Goal: Navigation & Orientation: Locate item on page

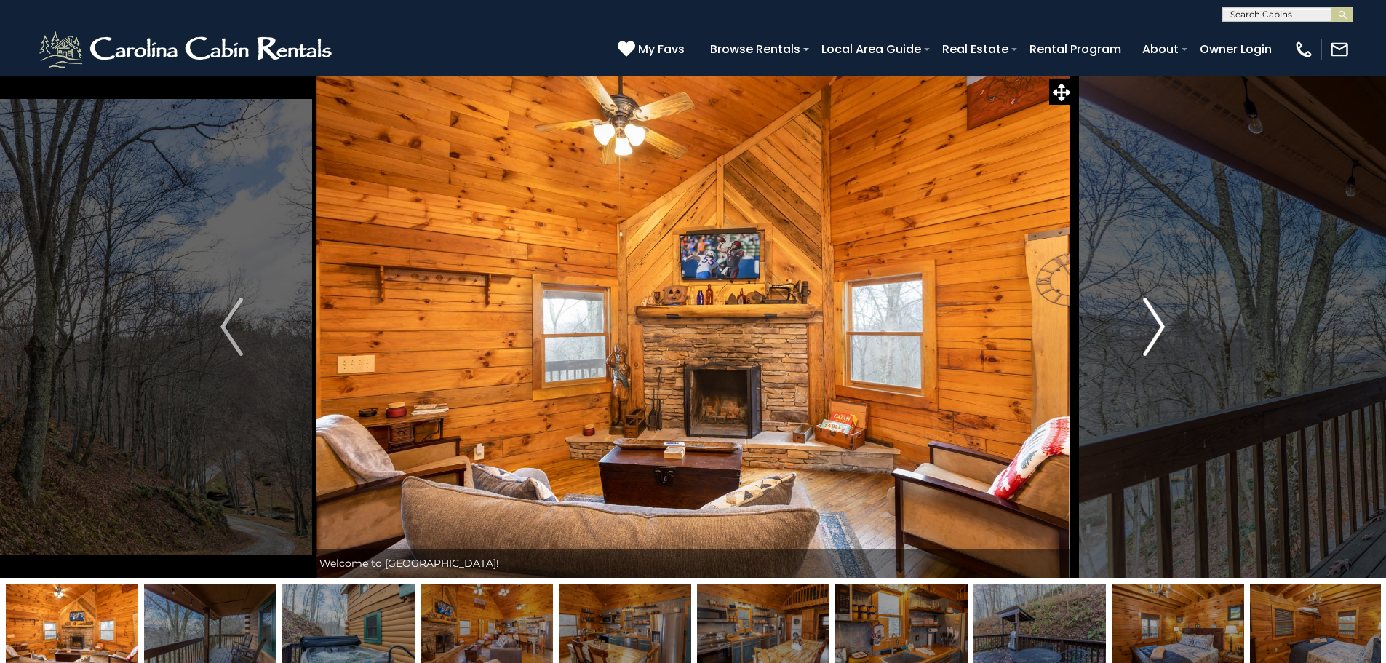
click at [1155, 320] on img "Next" at bounding box center [1154, 327] width 22 height 58
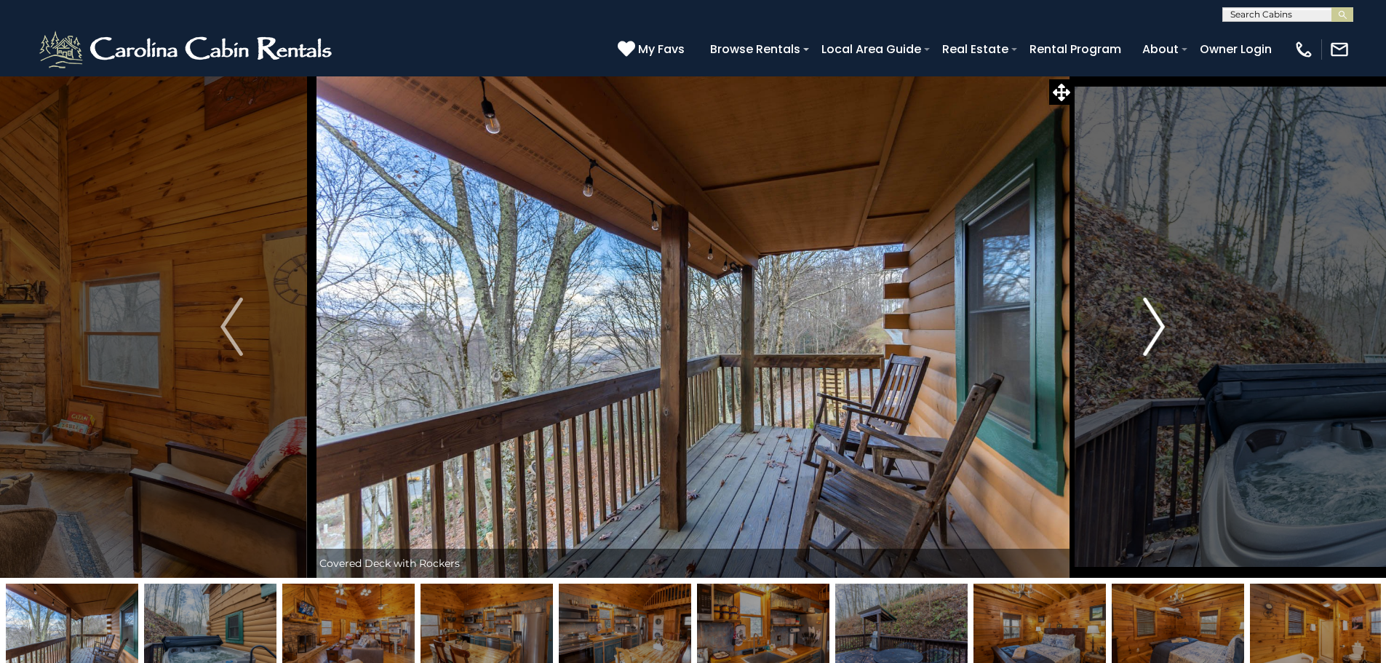
click at [1155, 320] on img "Next" at bounding box center [1154, 327] width 22 height 58
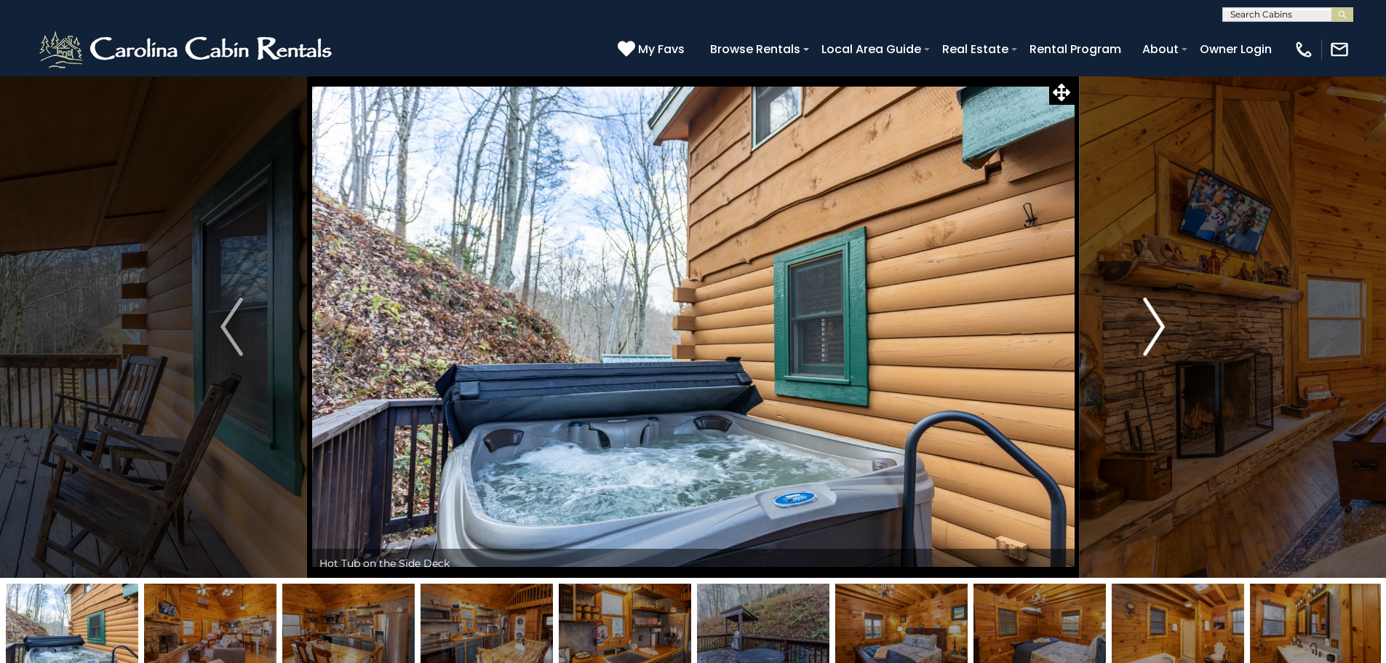
click at [1155, 320] on img "Next" at bounding box center [1154, 327] width 22 height 58
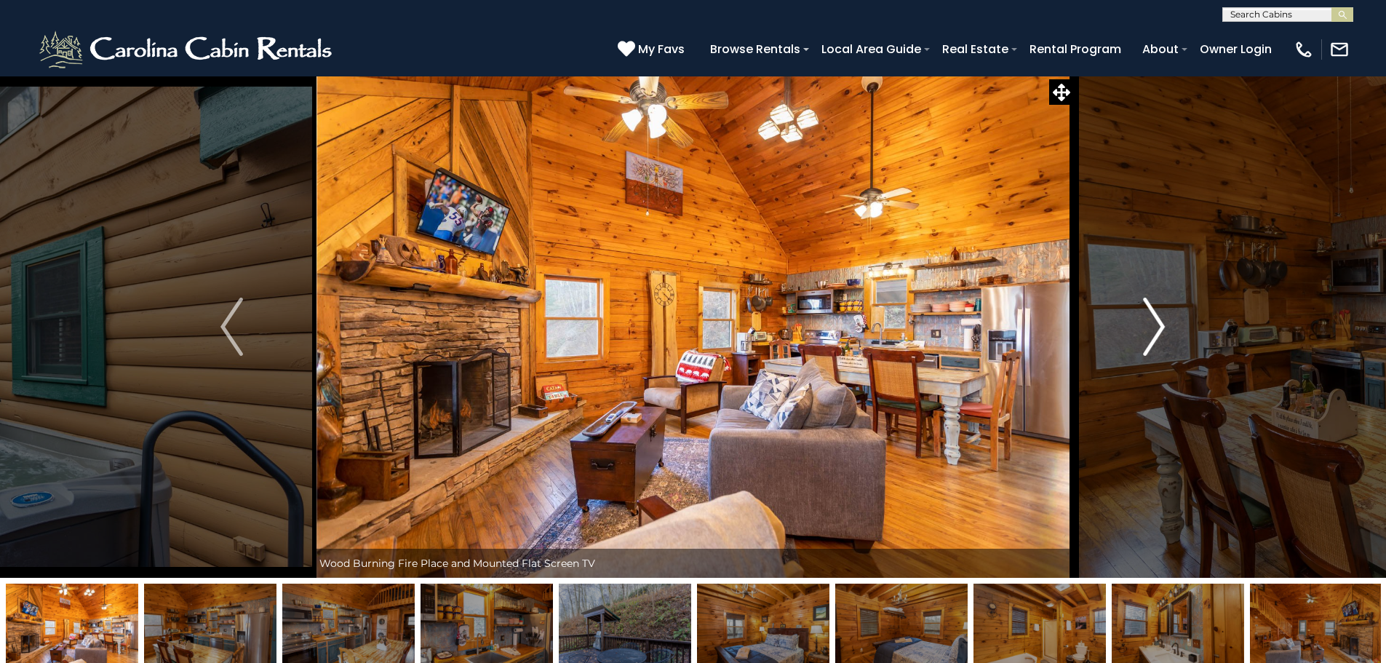
click at [1155, 320] on img "Next" at bounding box center [1154, 327] width 22 height 58
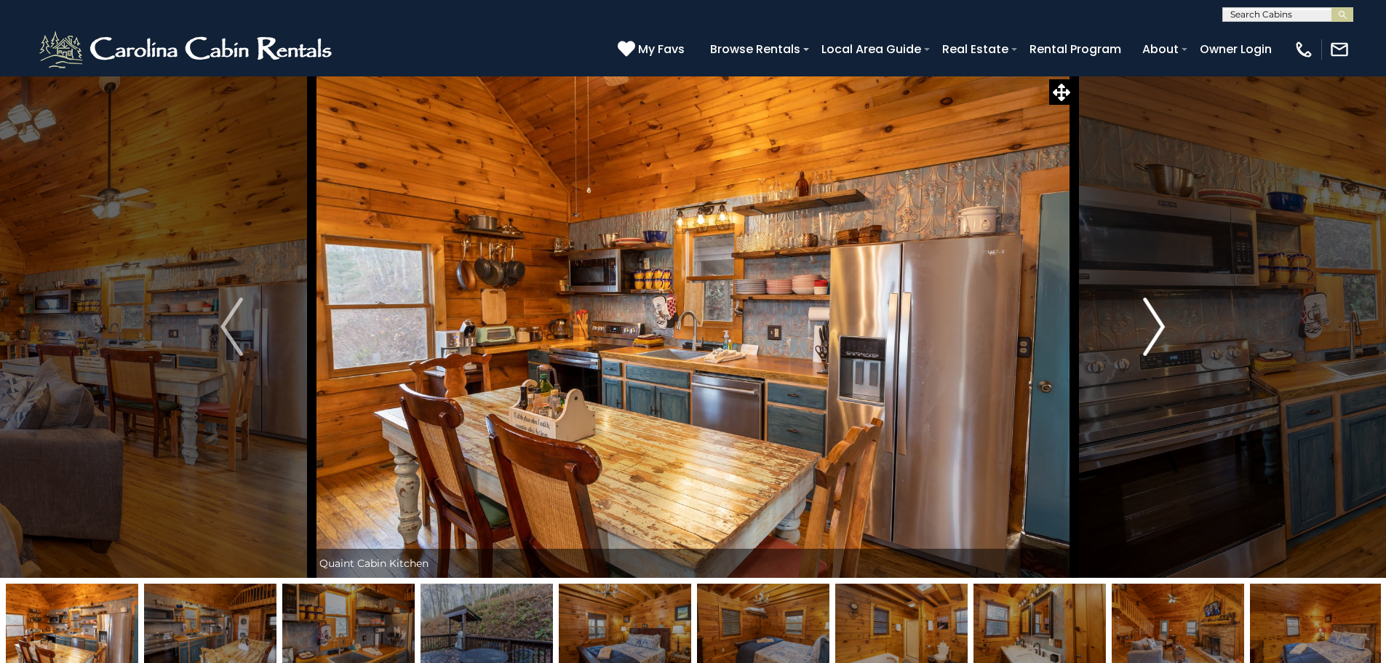
click at [1155, 320] on img "Next" at bounding box center [1154, 327] width 22 height 58
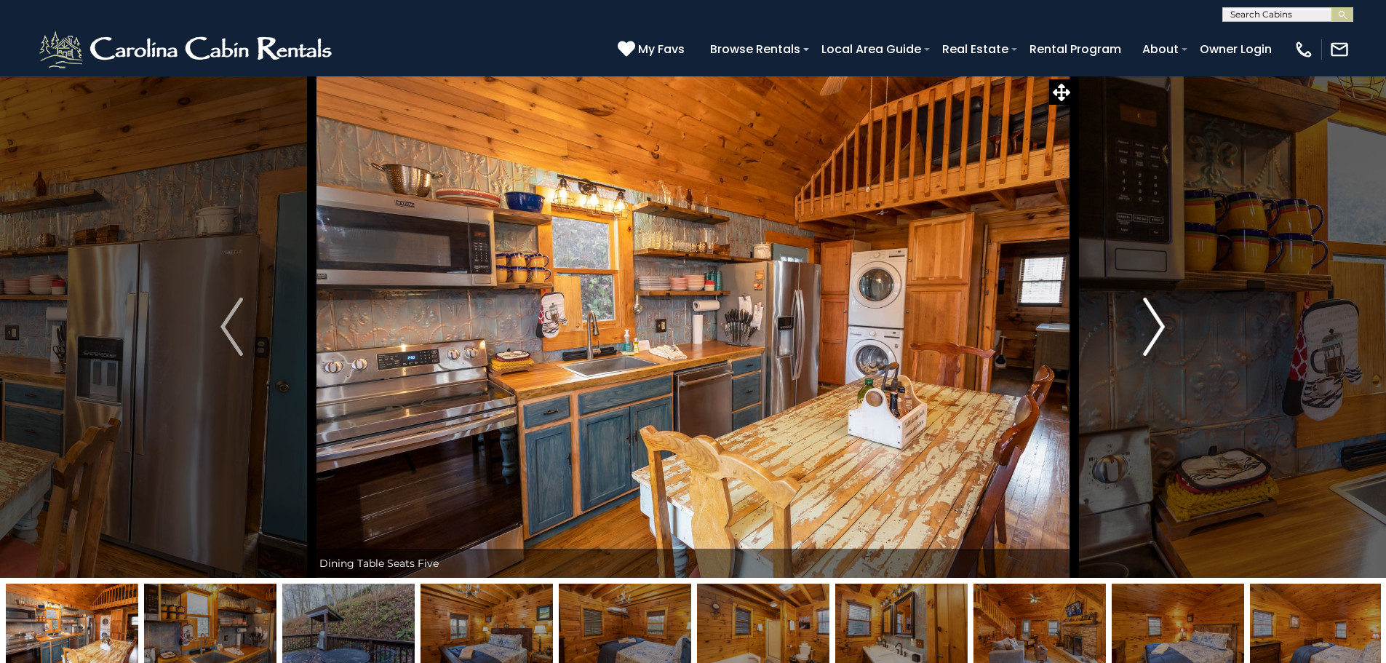
click at [1155, 320] on img "Next" at bounding box center [1154, 327] width 22 height 58
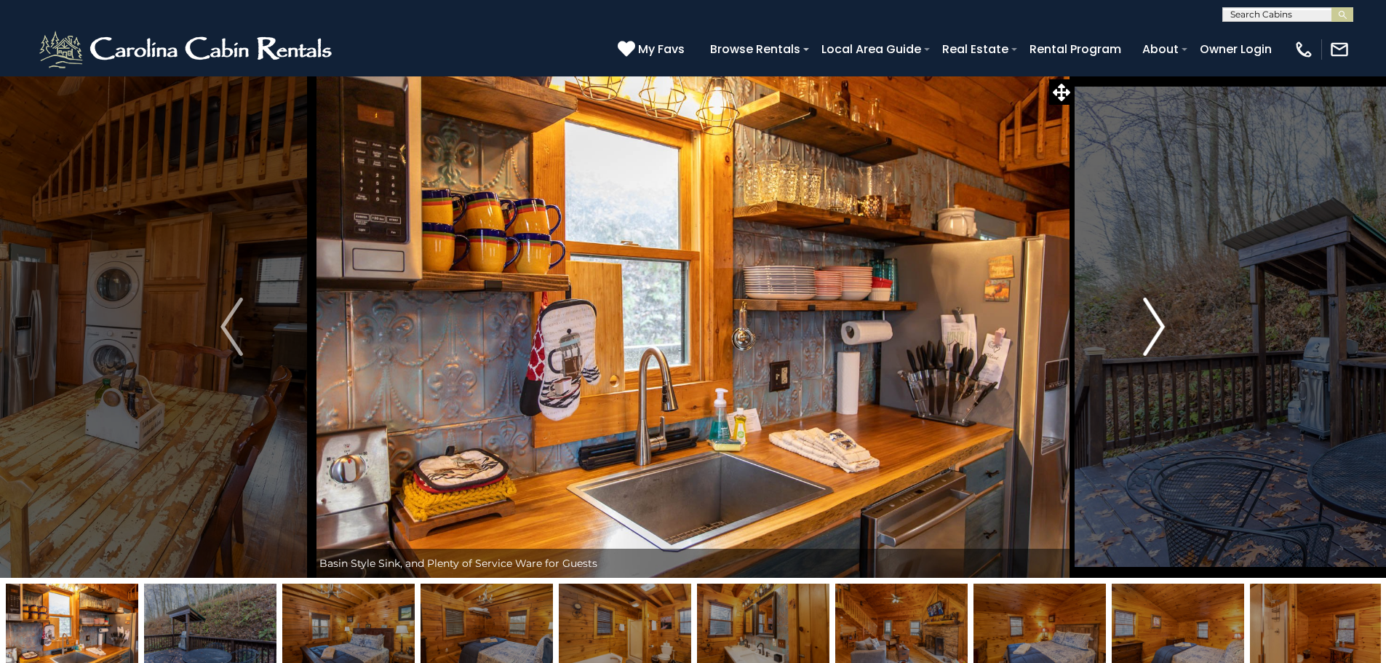
click at [1155, 320] on img "Next" at bounding box center [1154, 327] width 22 height 58
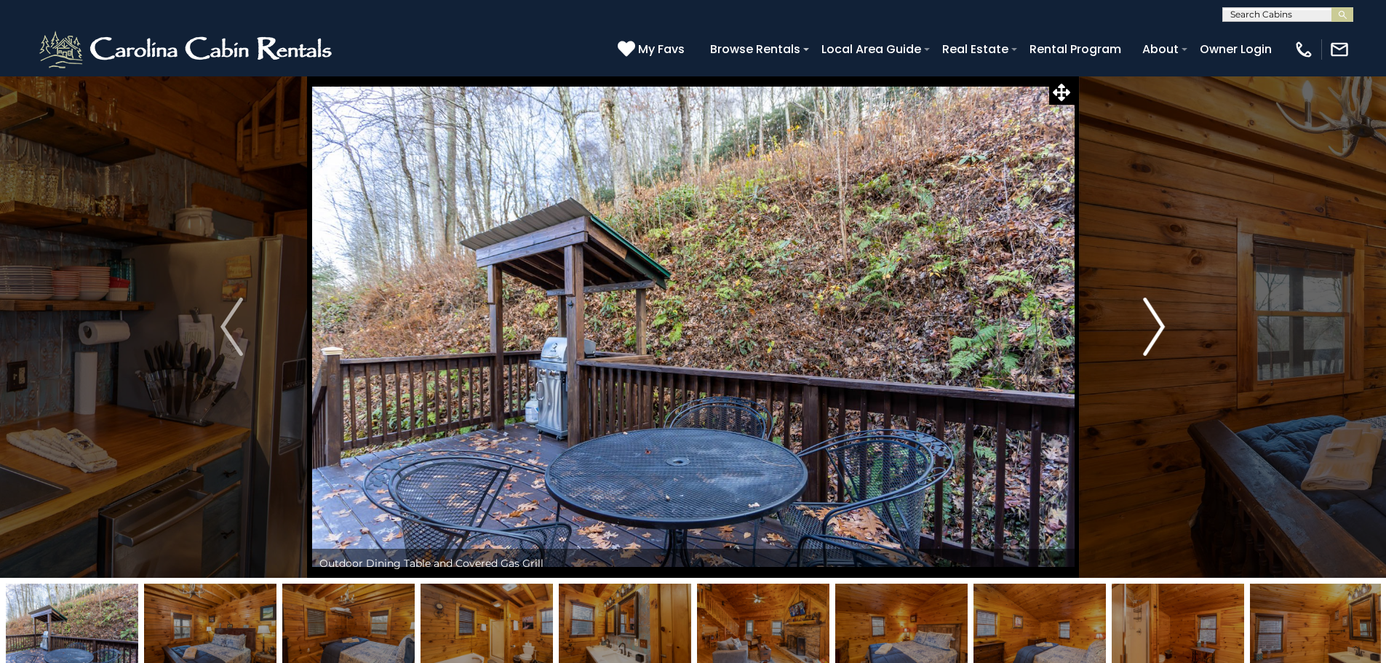
click at [1155, 320] on img "Next" at bounding box center [1154, 327] width 22 height 58
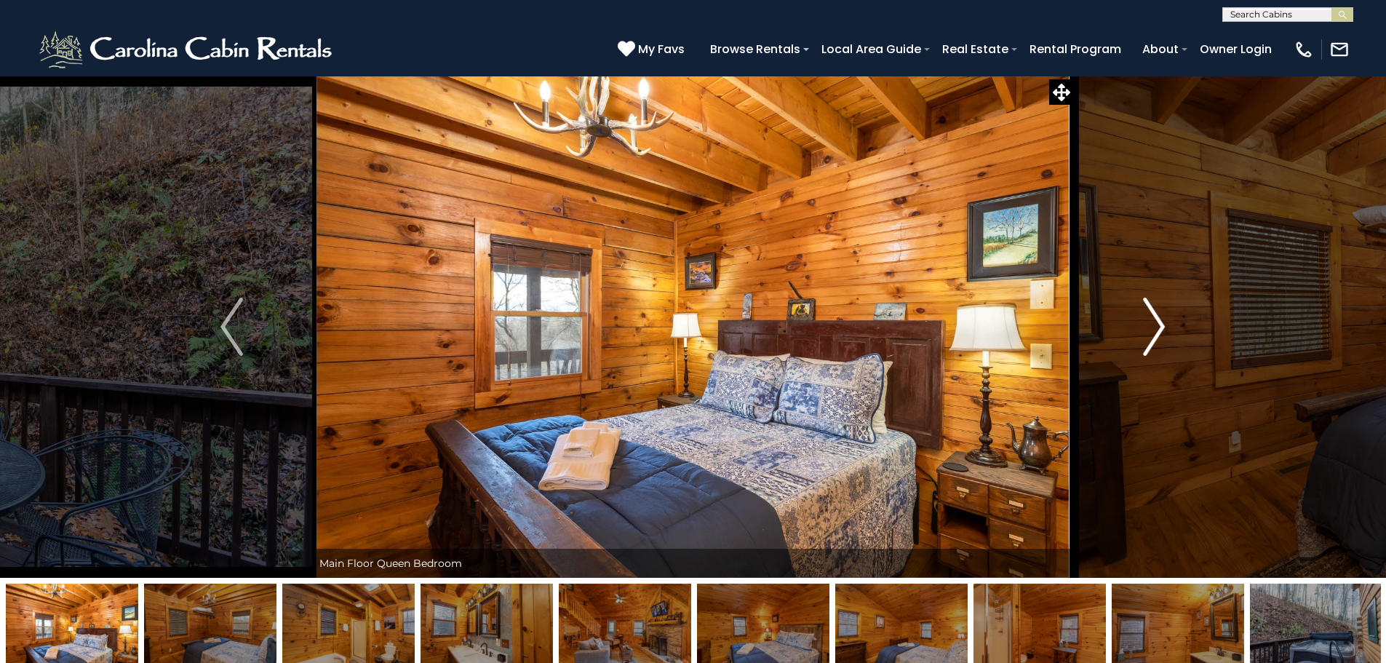
click at [1155, 320] on img "Next" at bounding box center [1154, 327] width 22 height 58
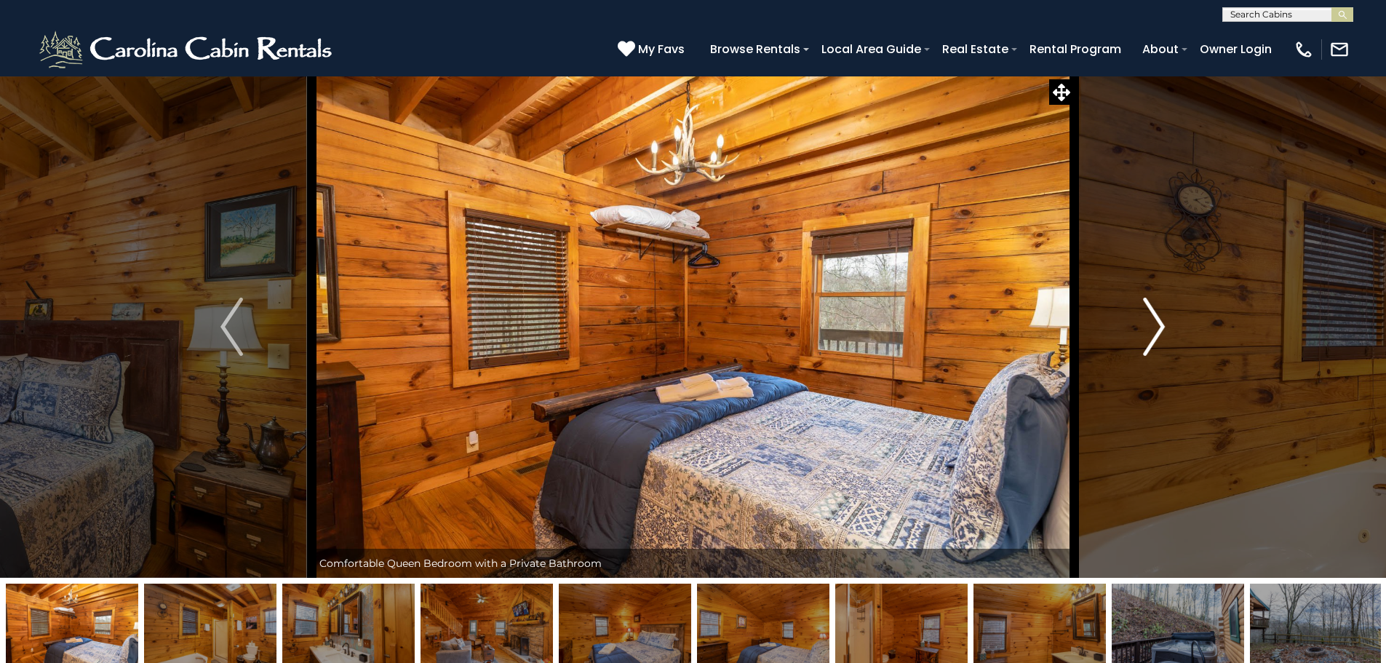
click at [1155, 320] on img "Next" at bounding box center [1154, 327] width 22 height 58
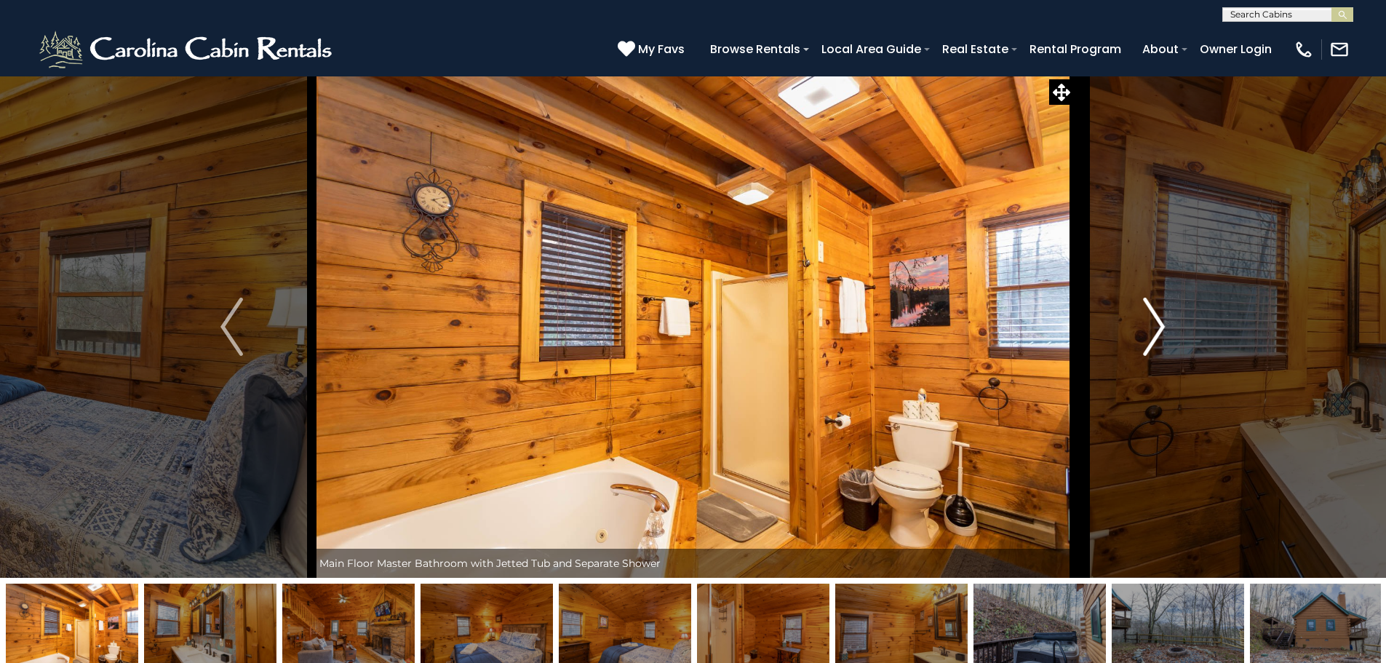
click at [1155, 320] on img "Next" at bounding box center [1154, 327] width 22 height 58
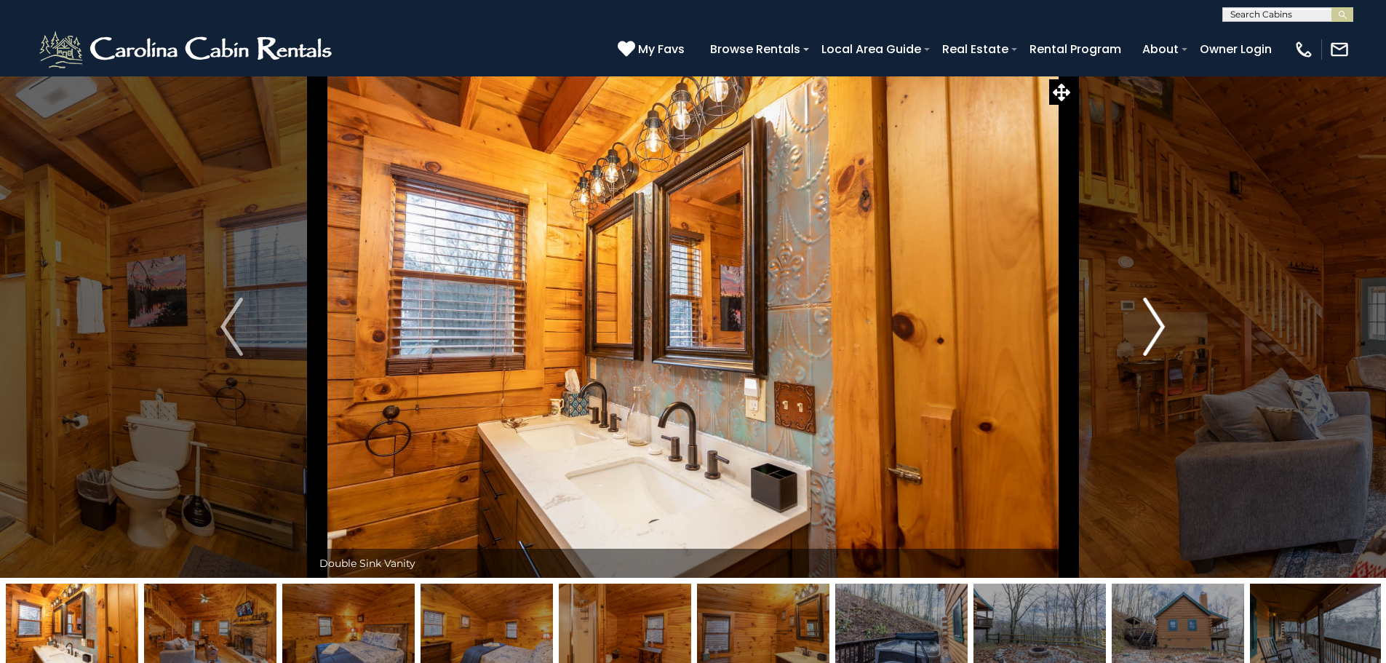
click at [1155, 320] on img "Next" at bounding box center [1154, 327] width 22 height 58
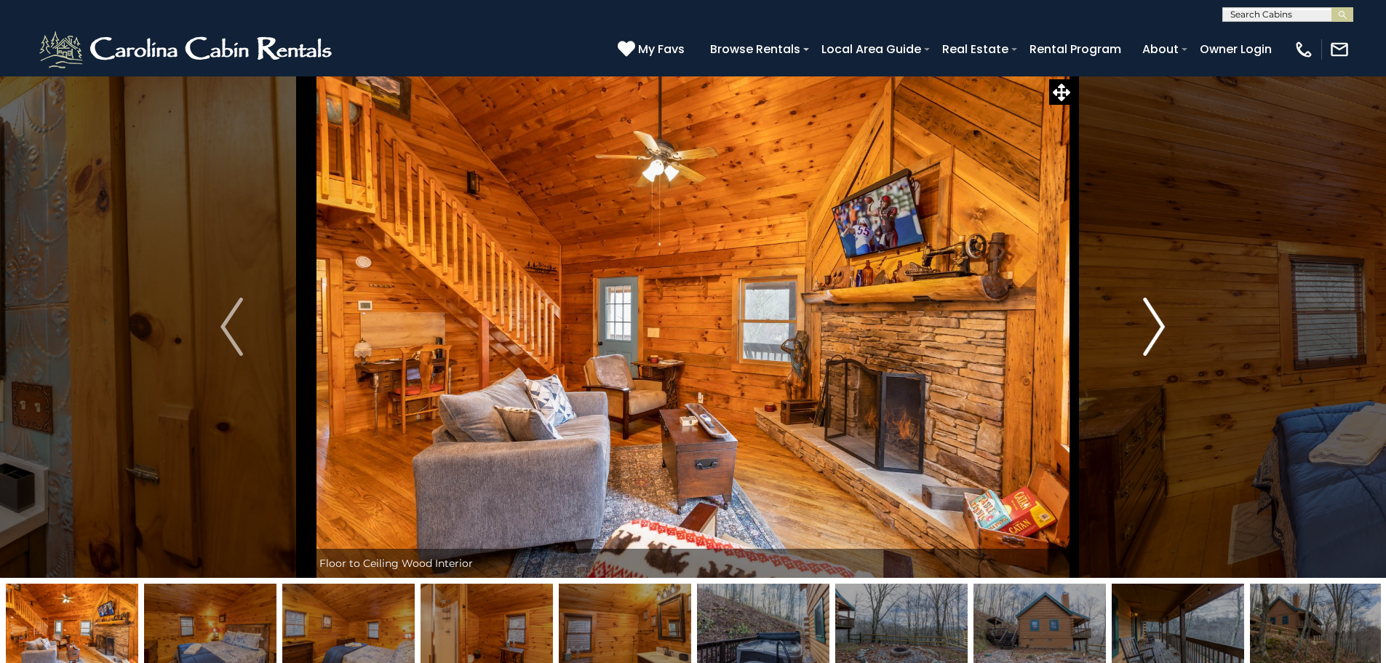
click at [1155, 320] on img "Next" at bounding box center [1154, 327] width 22 height 58
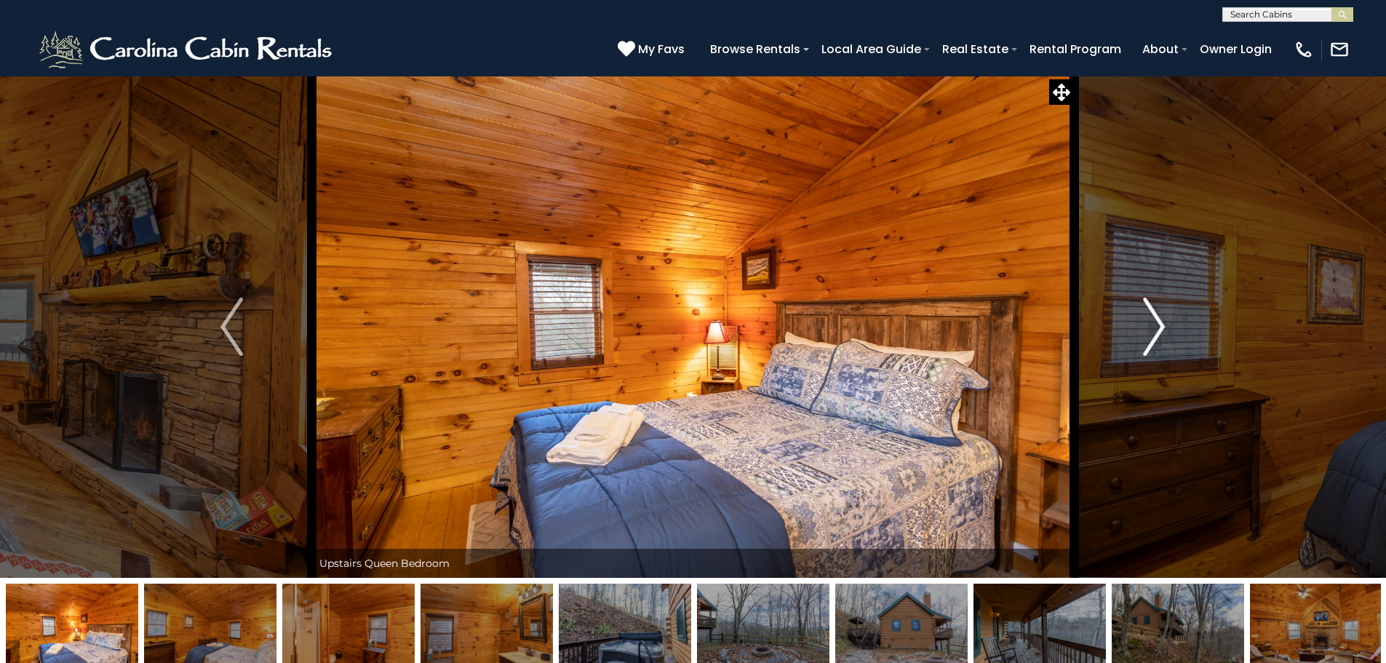
click at [1155, 320] on img "Next" at bounding box center [1154, 327] width 22 height 58
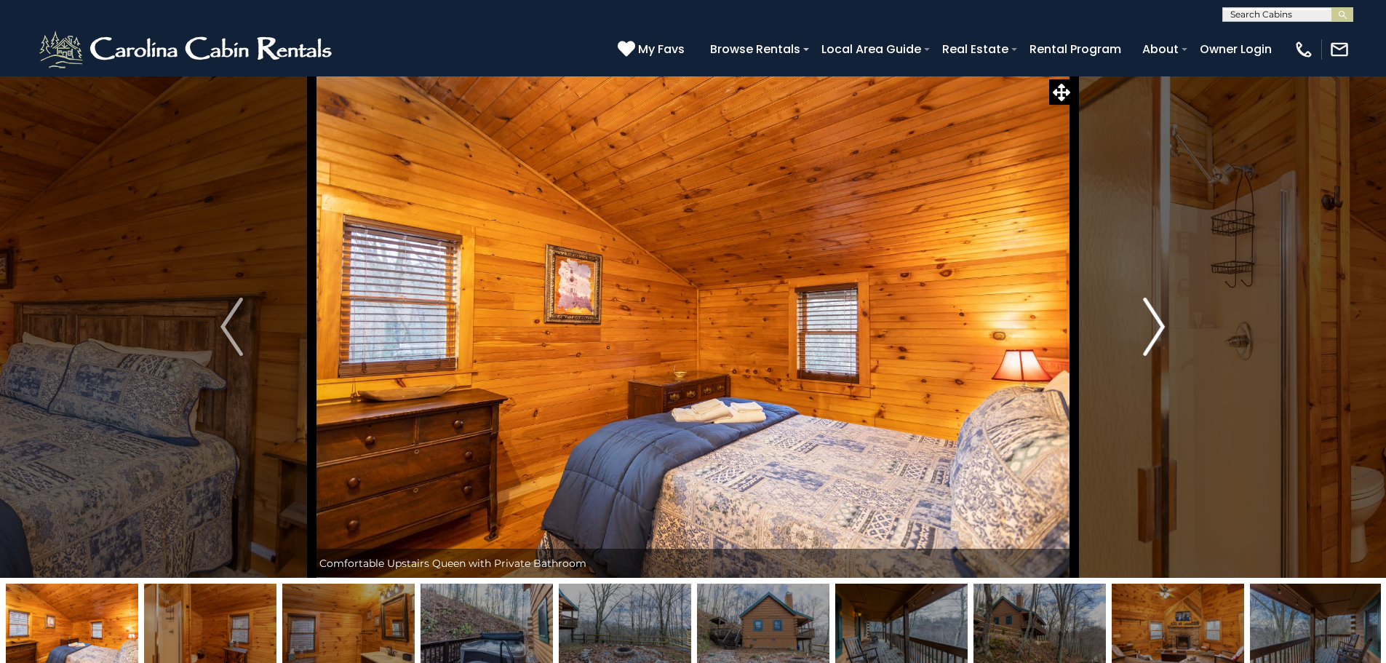
click at [1155, 320] on img "Next" at bounding box center [1154, 327] width 22 height 58
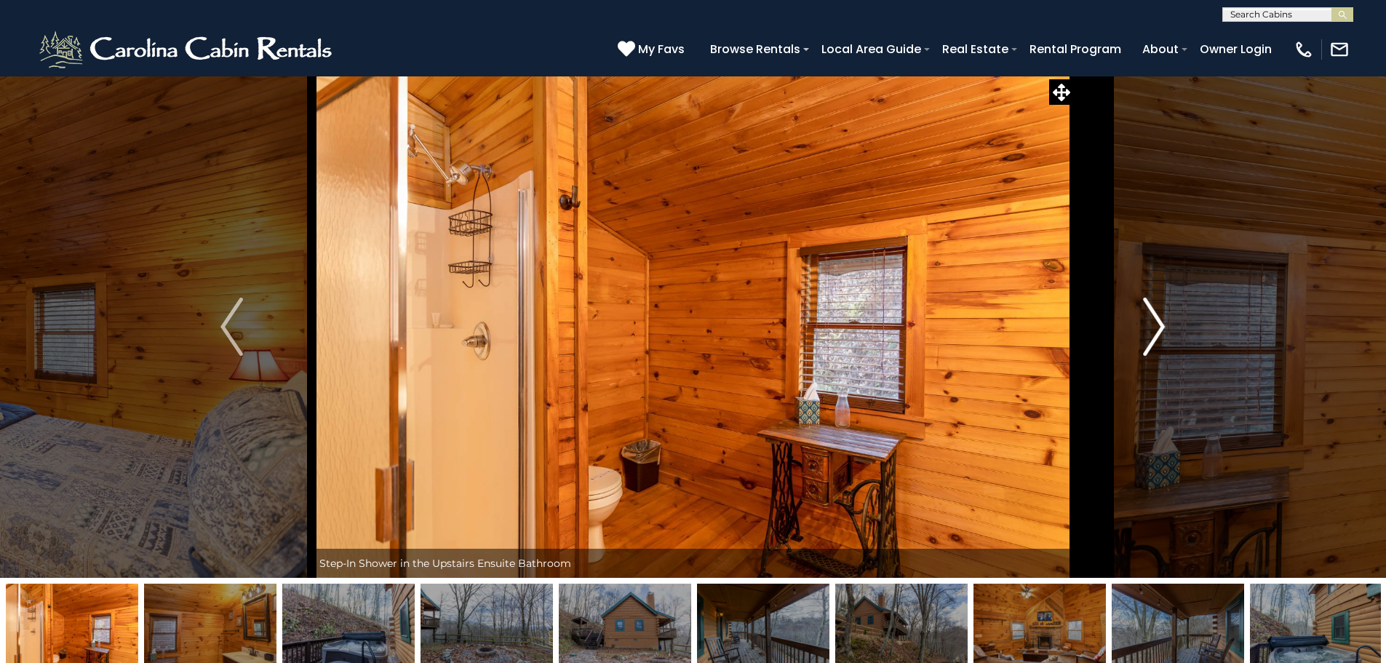
click at [1155, 320] on img "Next" at bounding box center [1154, 327] width 22 height 58
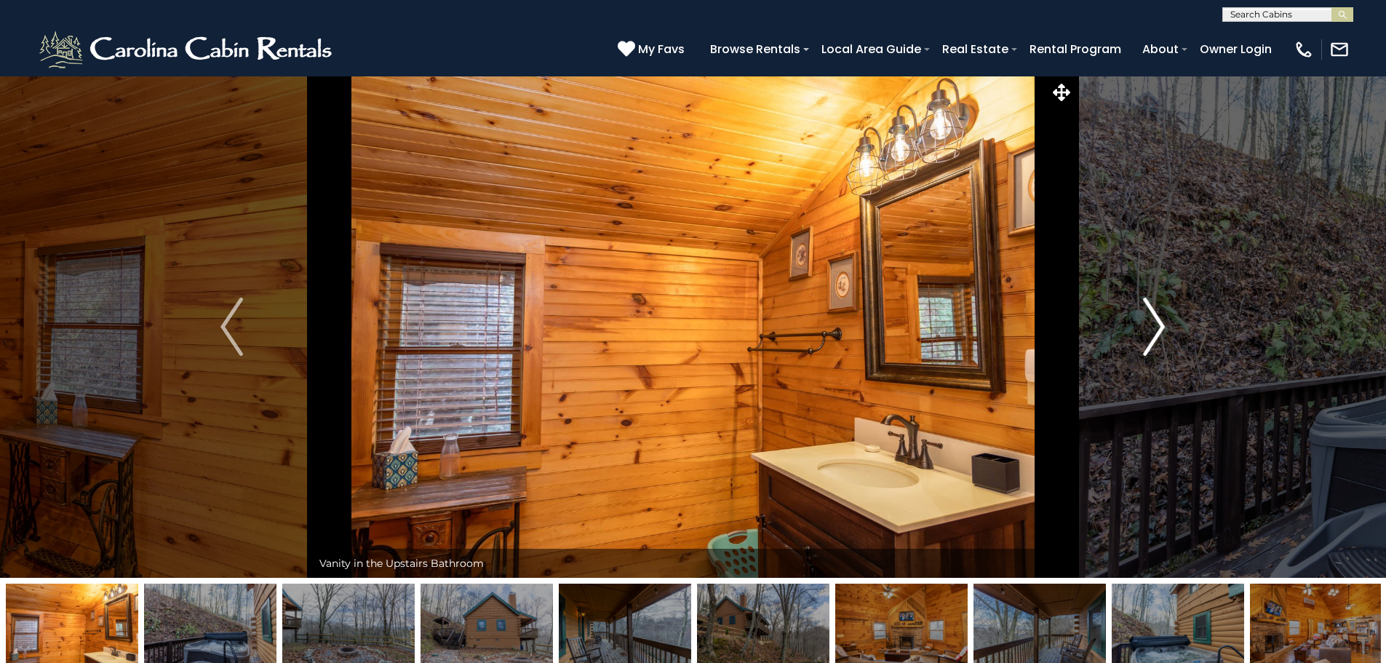
click at [1155, 320] on img "Next" at bounding box center [1154, 327] width 22 height 58
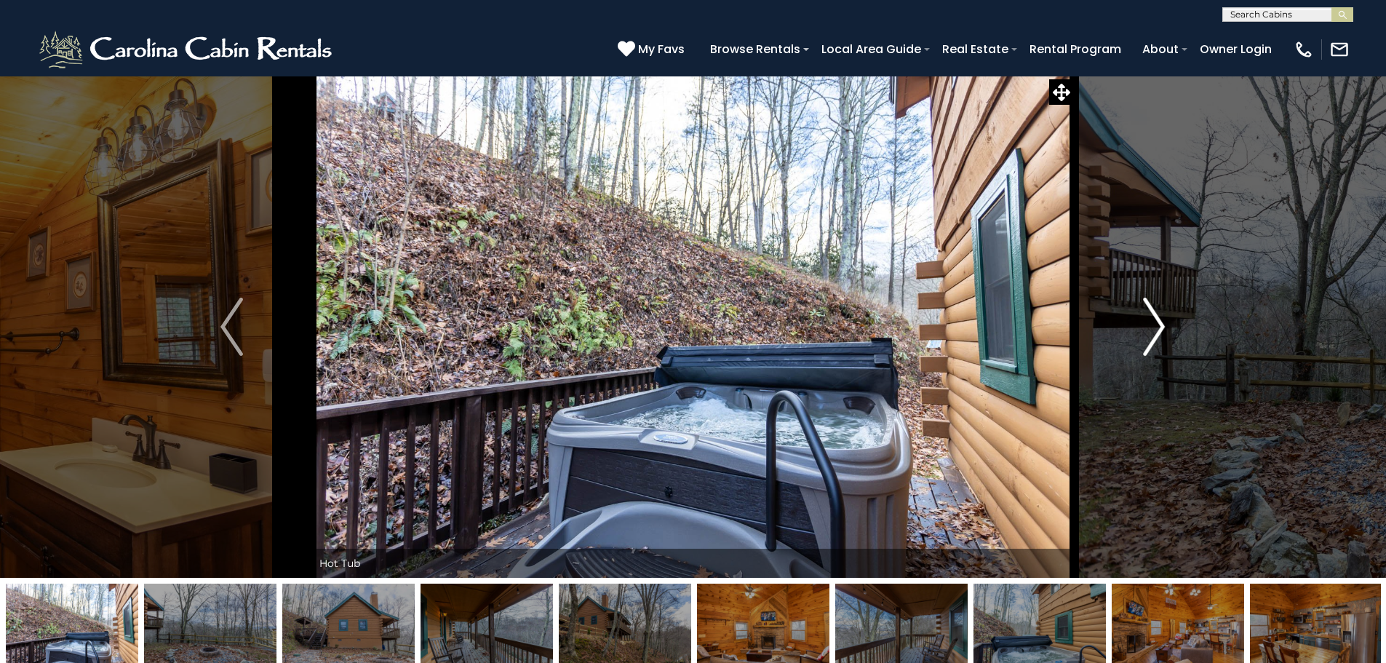
click at [1155, 320] on img "Next" at bounding box center [1154, 327] width 22 height 58
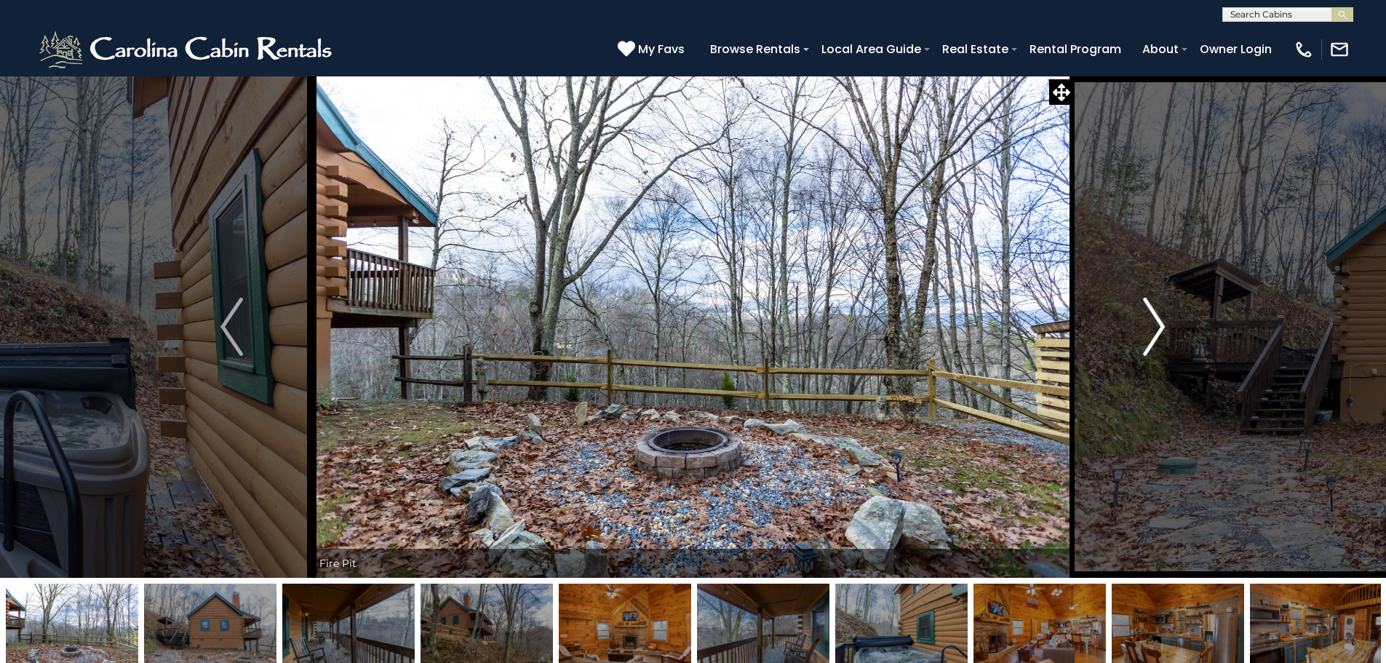
click at [1155, 320] on img "Next" at bounding box center [1154, 327] width 22 height 58
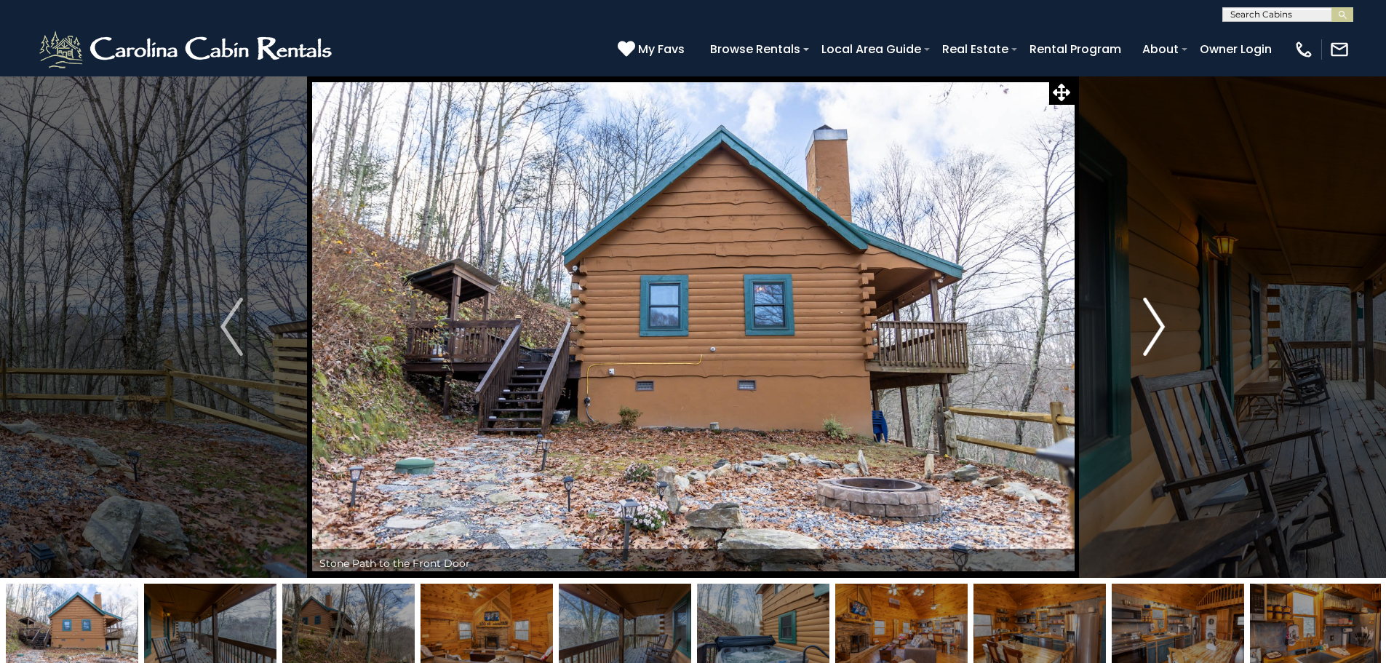
click at [1155, 320] on img "Next" at bounding box center [1154, 327] width 22 height 58
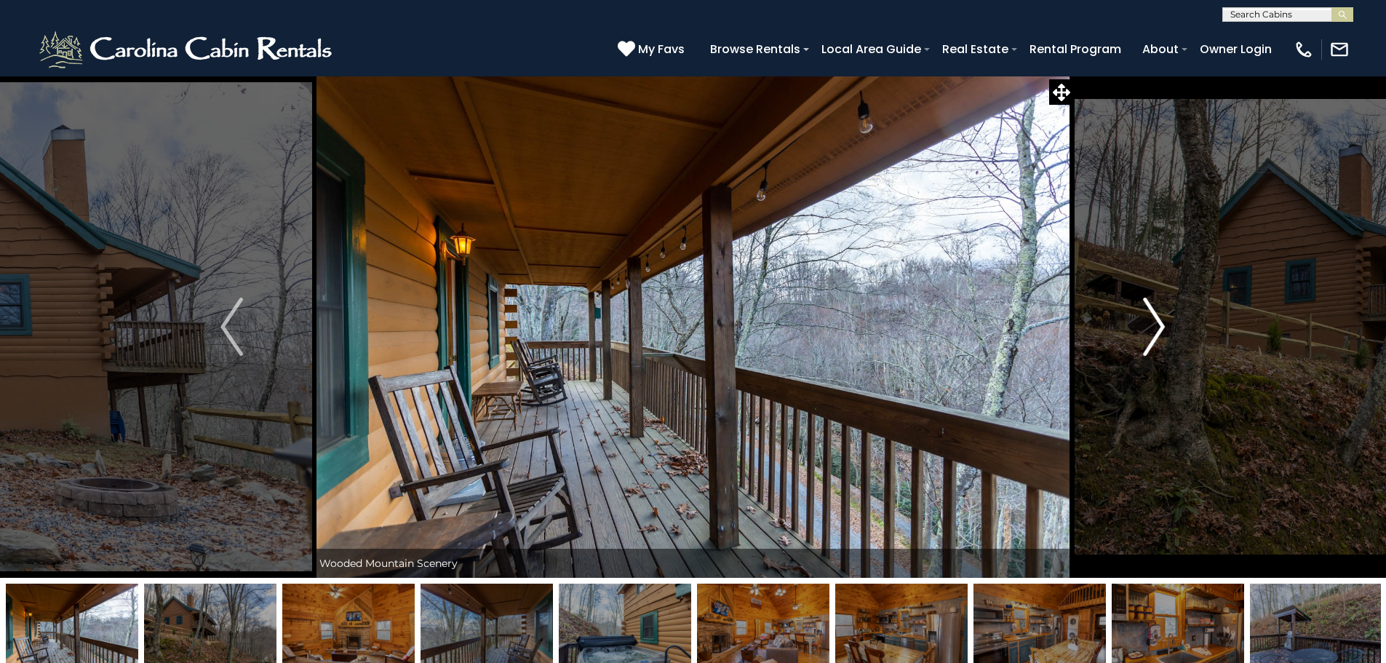
click at [1155, 320] on img "Next" at bounding box center [1154, 327] width 22 height 58
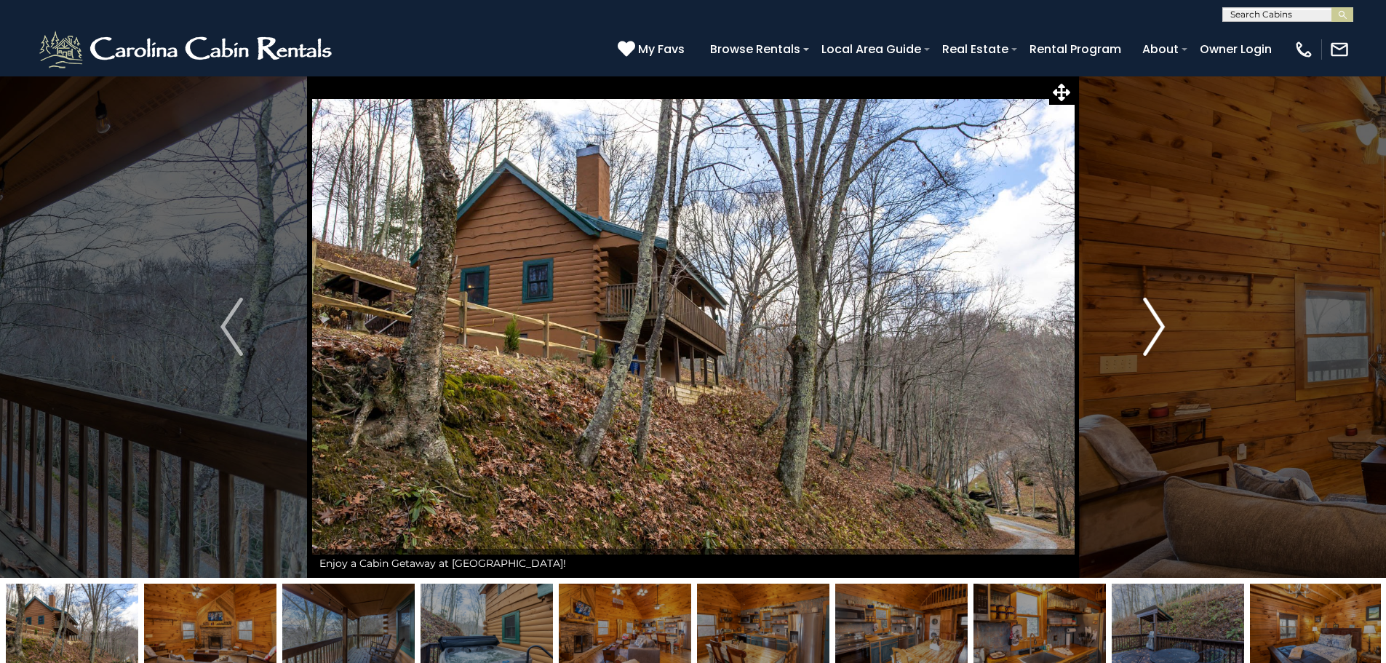
click at [1155, 320] on img "Next" at bounding box center [1154, 327] width 22 height 58
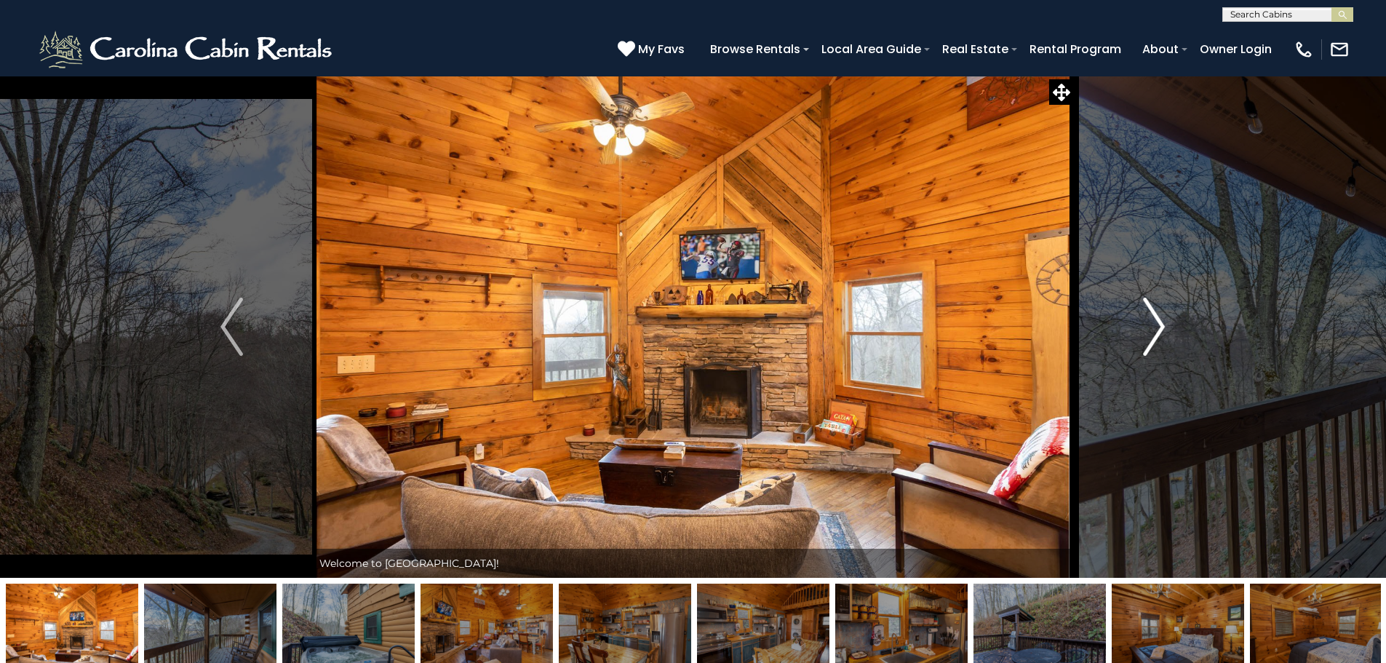
click at [1155, 320] on img "Next" at bounding box center [1154, 327] width 22 height 58
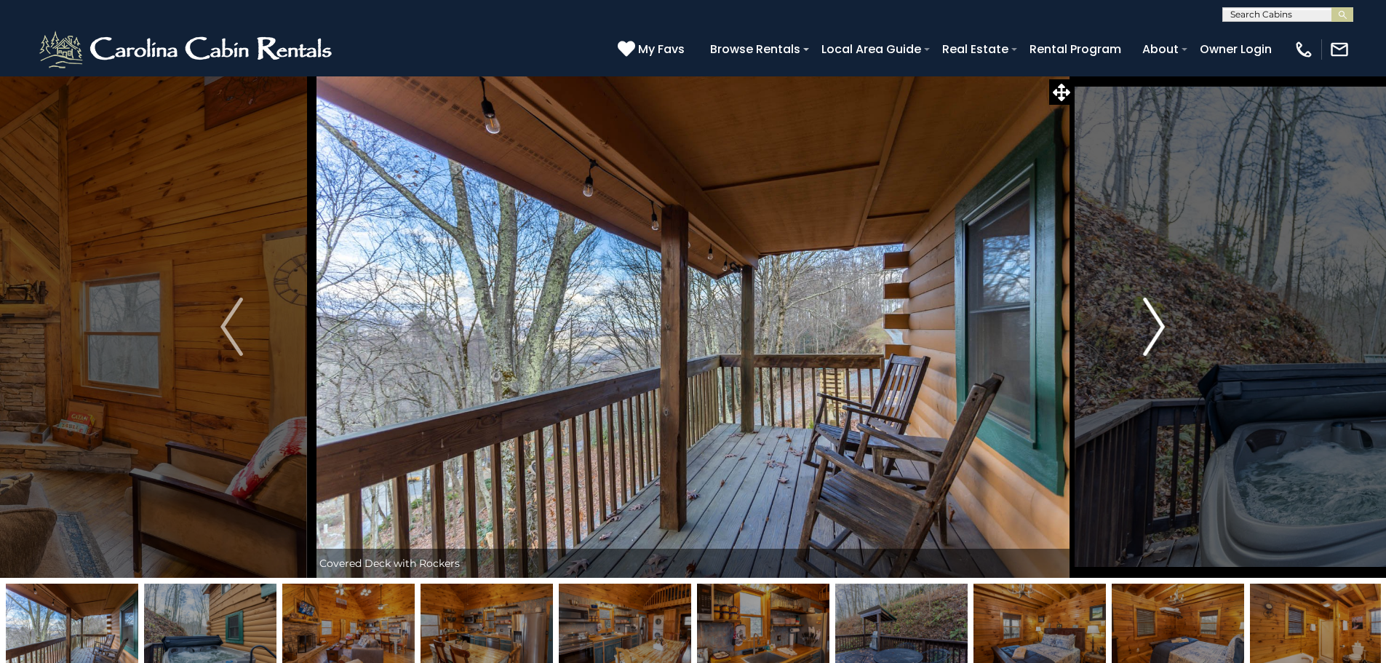
click at [1158, 327] on img "Next" at bounding box center [1154, 327] width 22 height 58
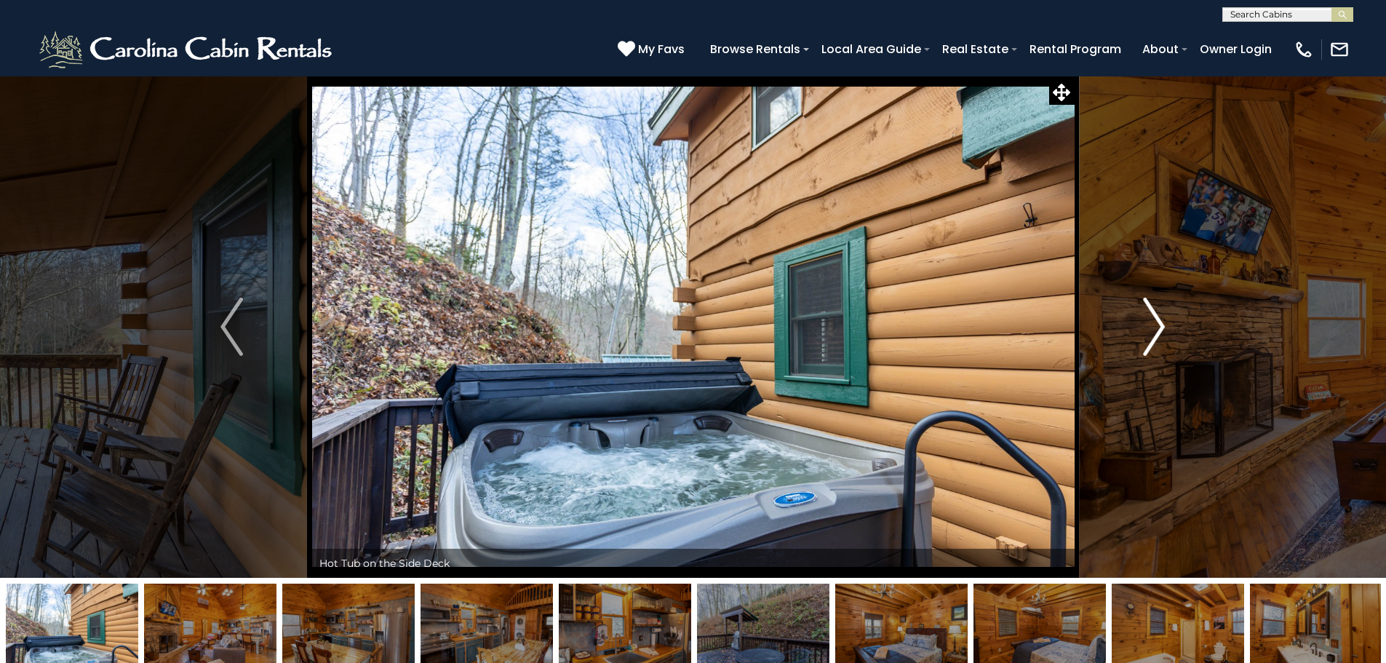
click at [1158, 327] on img "Next" at bounding box center [1154, 327] width 22 height 58
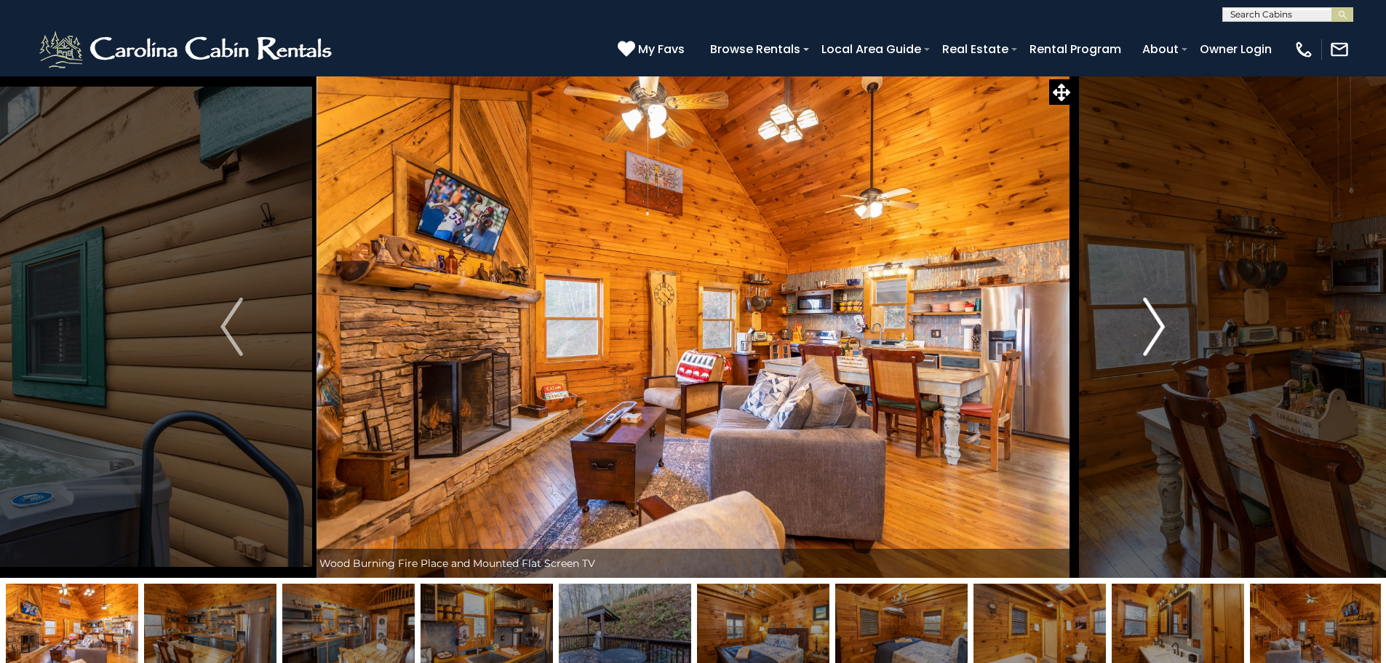
click at [1158, 327] on img "Next" at bounding box center [1154, 327] width 22 height 58
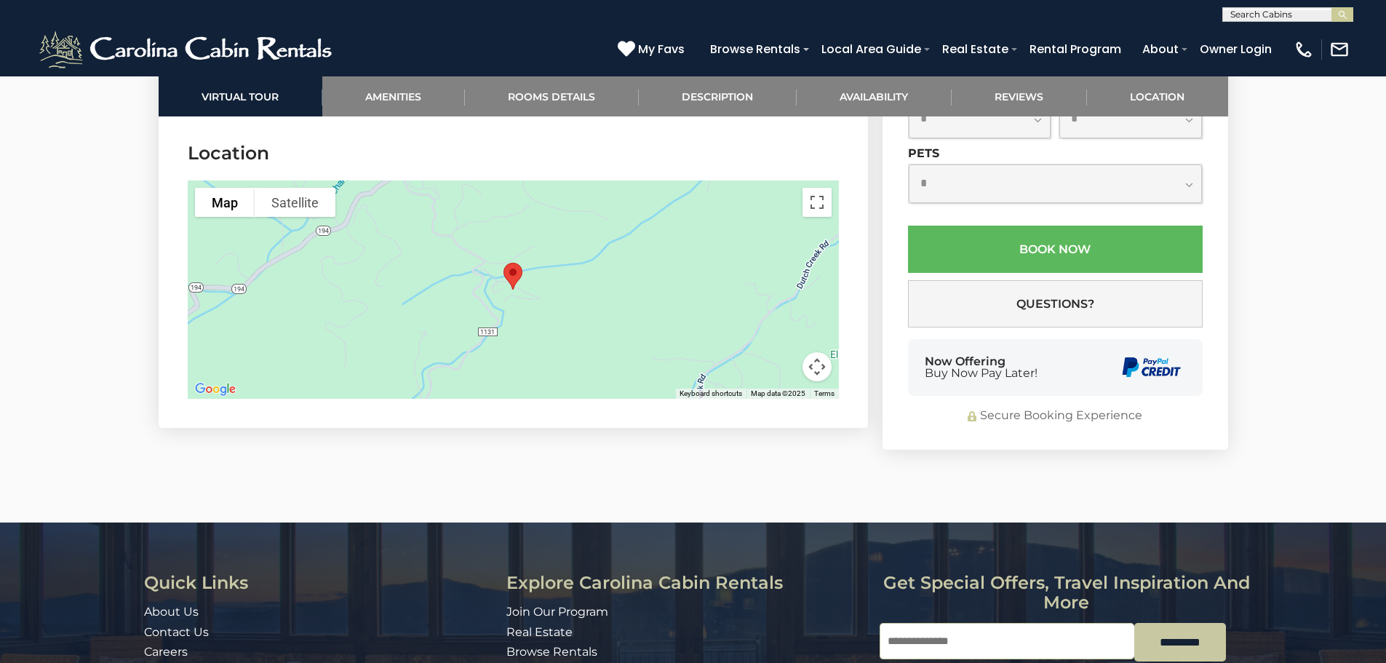
scroll to position [3128, 0]
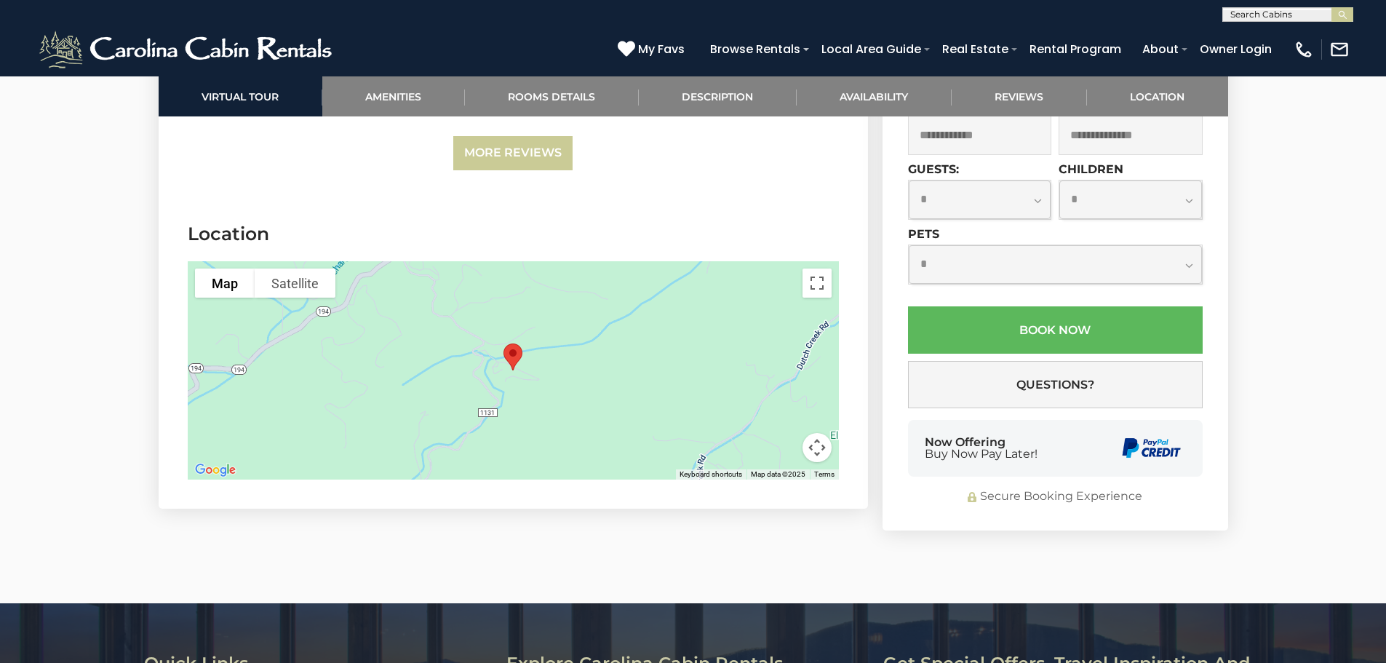
click at [513, 354] on img "Cub House" at bounding box center [513, 357] width 31 height 39
click at [658, 364] on div at bounding box center [513, 370] width 651 height 218
click at [812, 447] on button "Map camera controls" at bounding box center [816, 447] width 29 height 29
click at [784, 440] on button "Zoom out" at bounding box center [780, 447] width 29 height 29
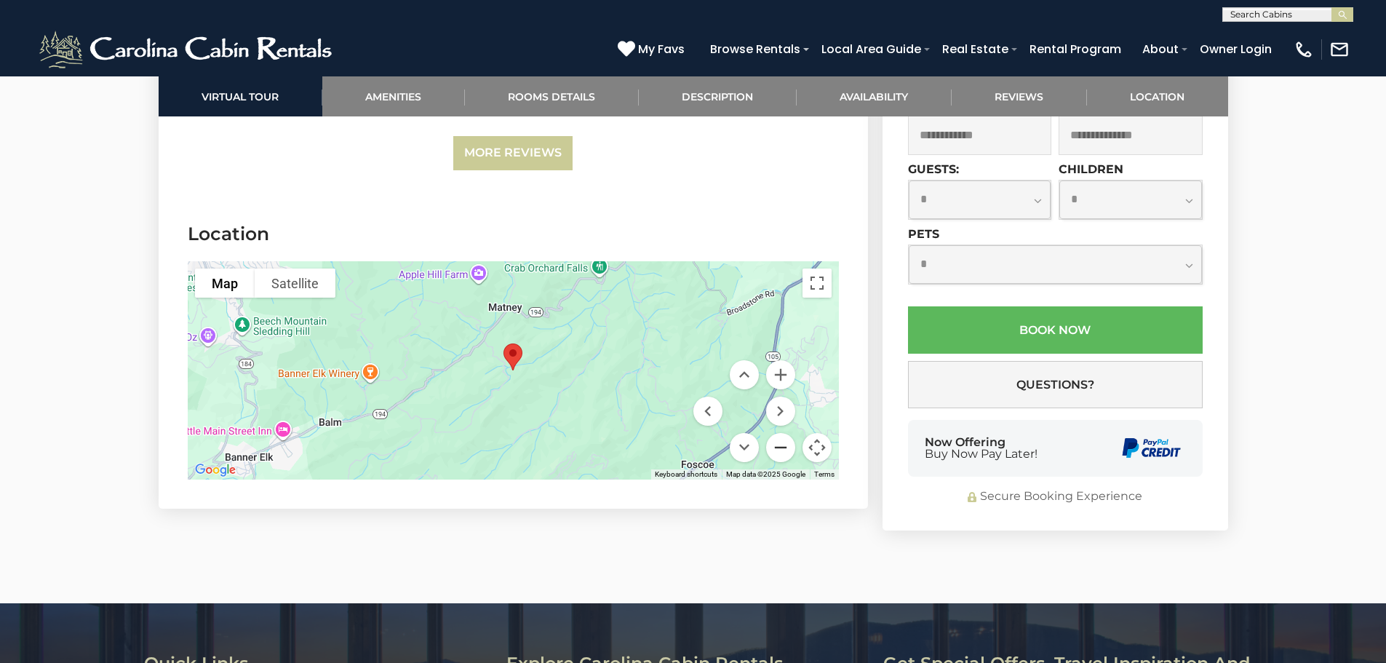
click at [784, 439] on button "Zoom out" at bounding box center [780, 447] width 29 height 29
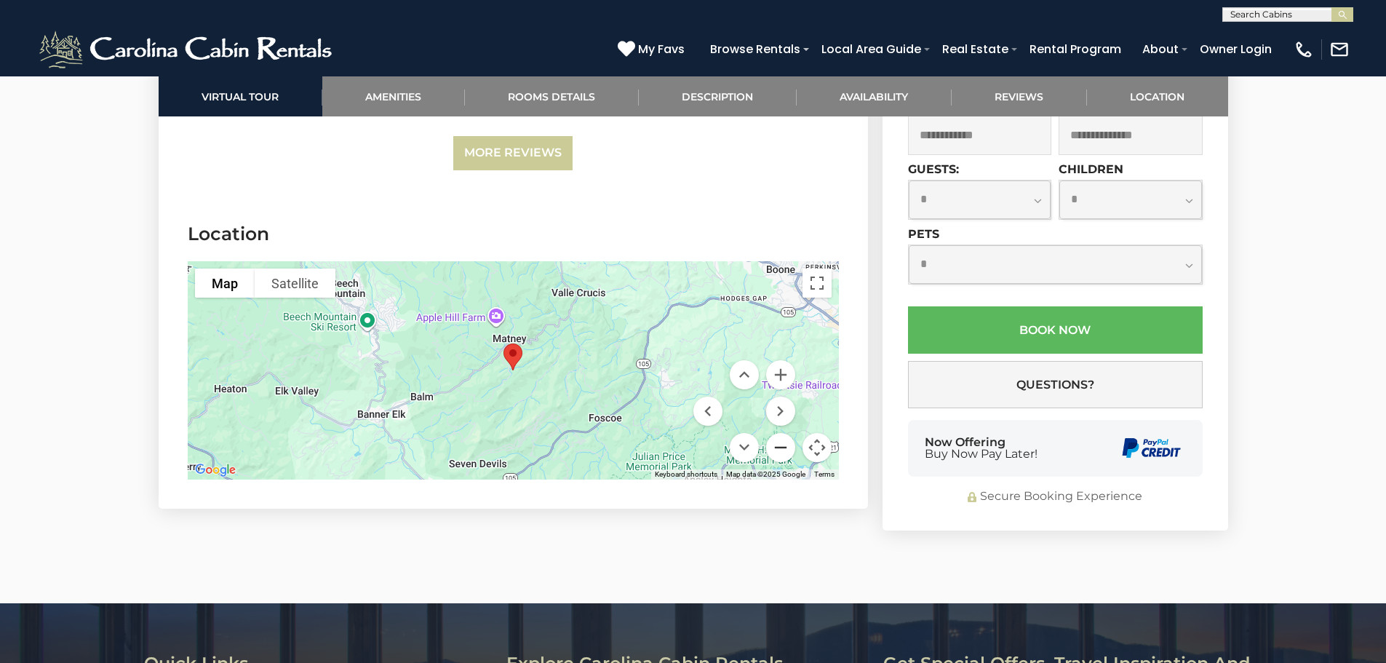
click at [784, 439] on button "Zoom out" at bounding box center [780, 447] width 29 height 29
